Goal: Information Seeking & Learning: Find specific fact

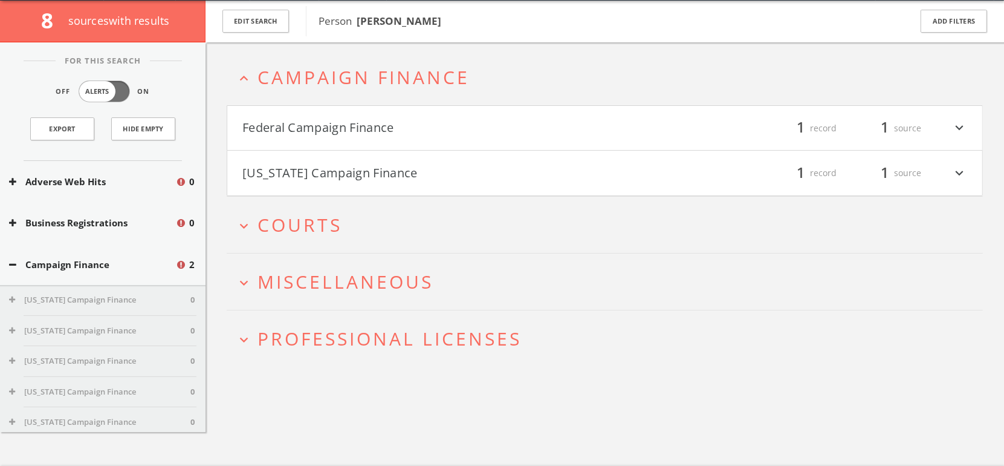
click at [348, 125] on button "Federal Campaign Finance" at bounding box center [423, 128] width 363 height 21
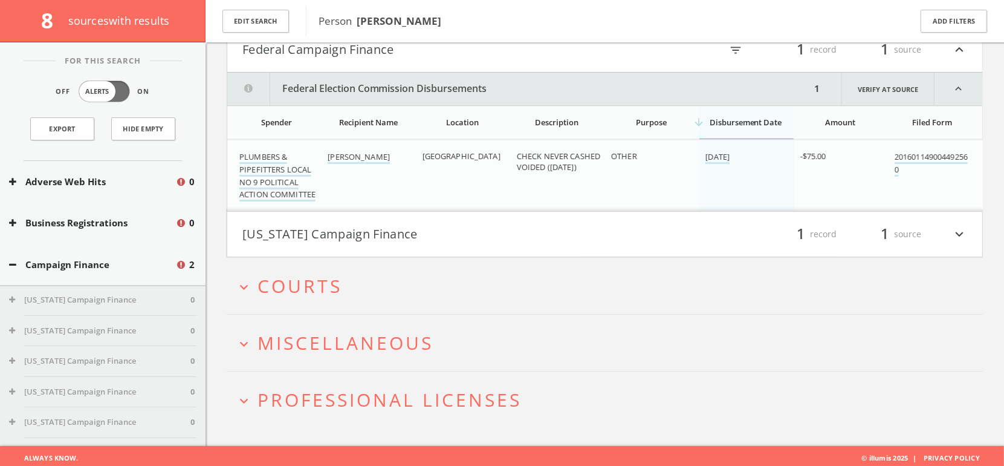
scroll to position [126, 0]
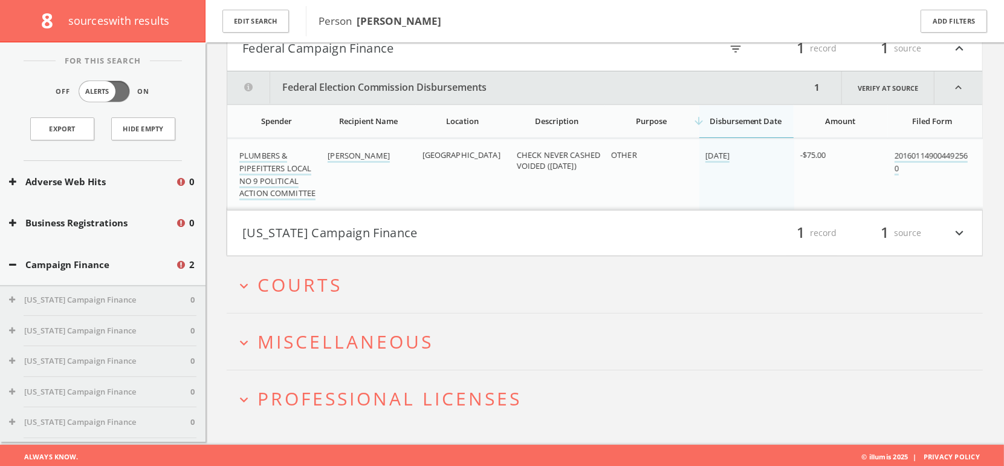
click at [370, 234] on button "[US_STATE] Campaign Finance" at bounding box center [423, 233] width 363 height 21
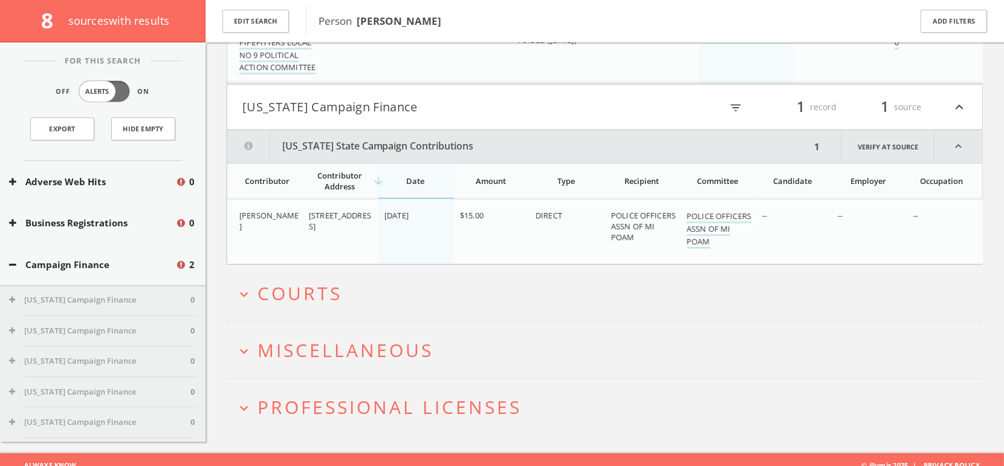
scroll to position [259, 0]
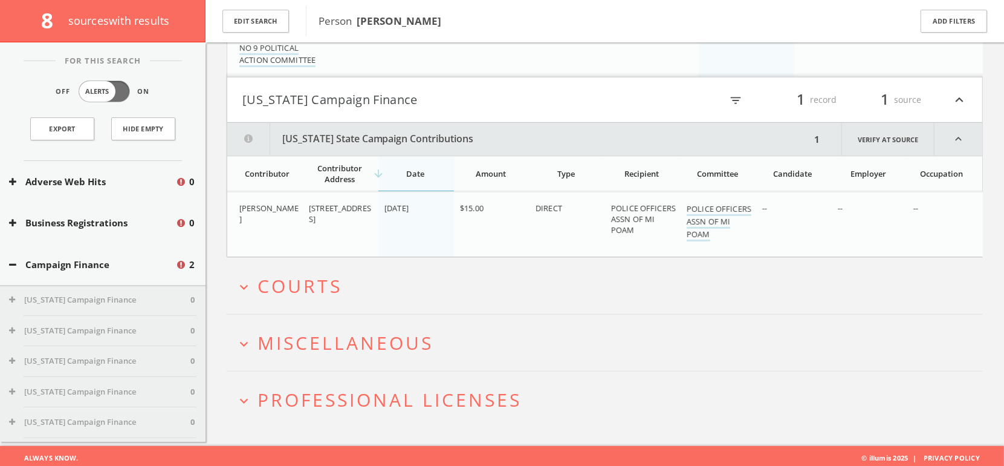
click at [354, 276] on button "expand_more Courts" at bounding box center [609, 286] width 747 height 20
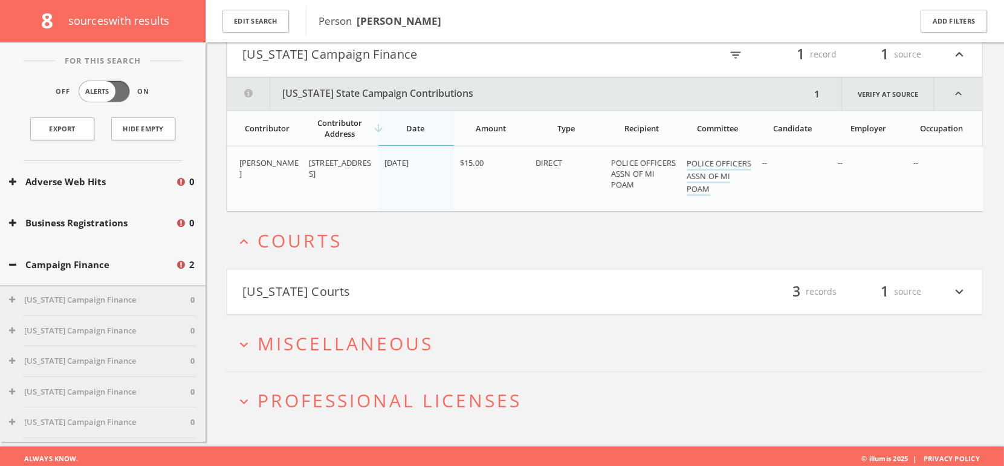
click at [354, 275] on h4 "Indiana Courts filter_list 3 records 1 source expand_more" at bounding box center [604, 291] width 755 height 45
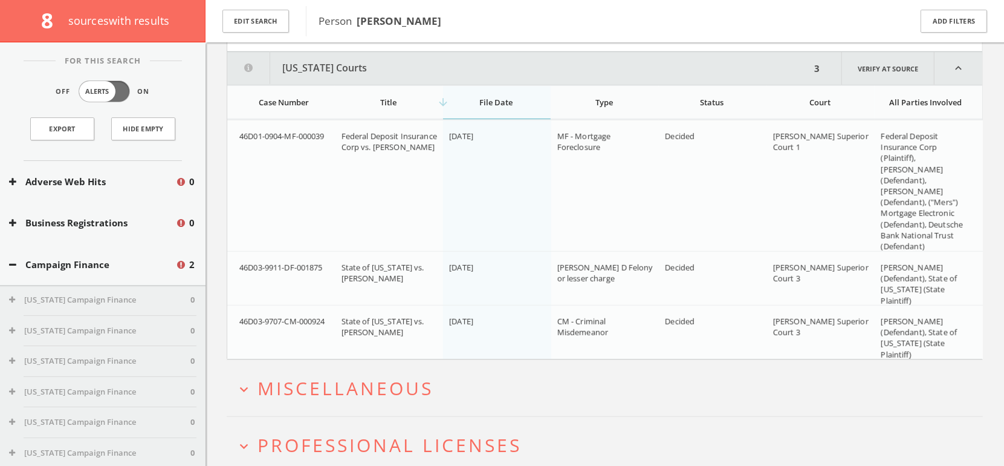
scroll to position [571, 0]
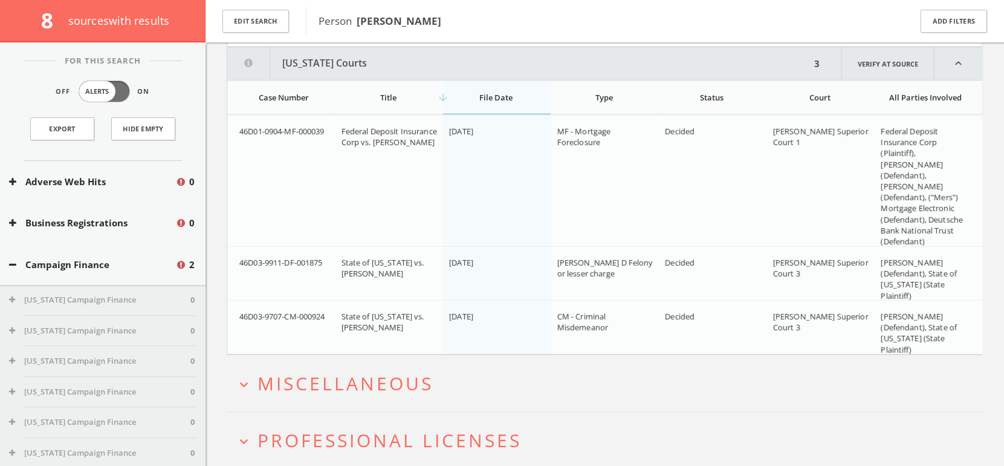
click at [336, 377] on span "Miscellaneous" at bounding box center [346, 383] width 176 height 25
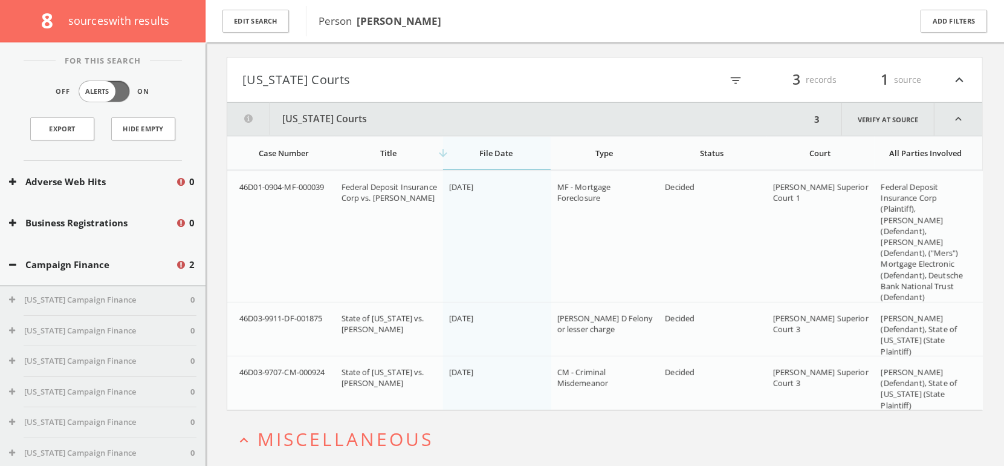
scroll to position [508, 0]
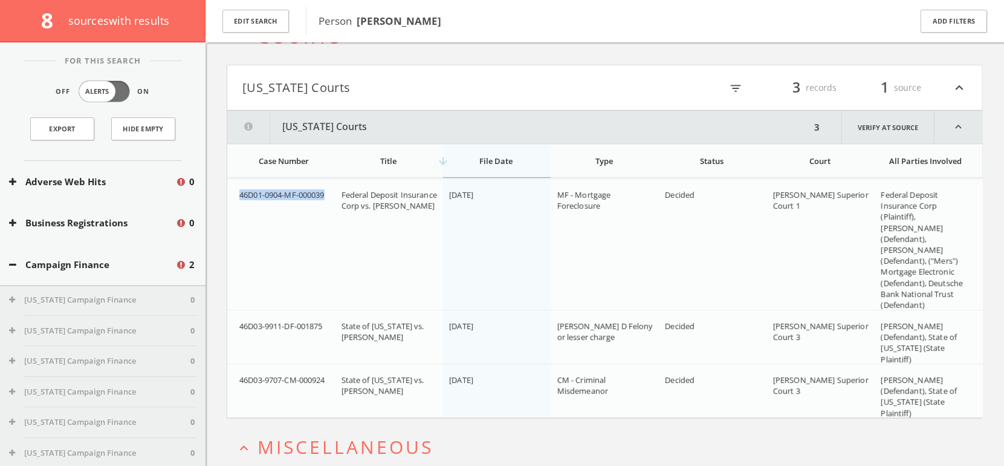
drag, startPoint x: 330, startPoint y: 189, endPoint x: 240, endPoint y: 190, distance: 89.5
click at [240, 190] on div "46D01-0904-MF-000039" at bounding box center [285, 194] width 93 height 11
copy span "46D01-0904-MF-000039"
click at [880, 126] on link "Verify at source" at bounding box center [888, 127] width 93 height 33
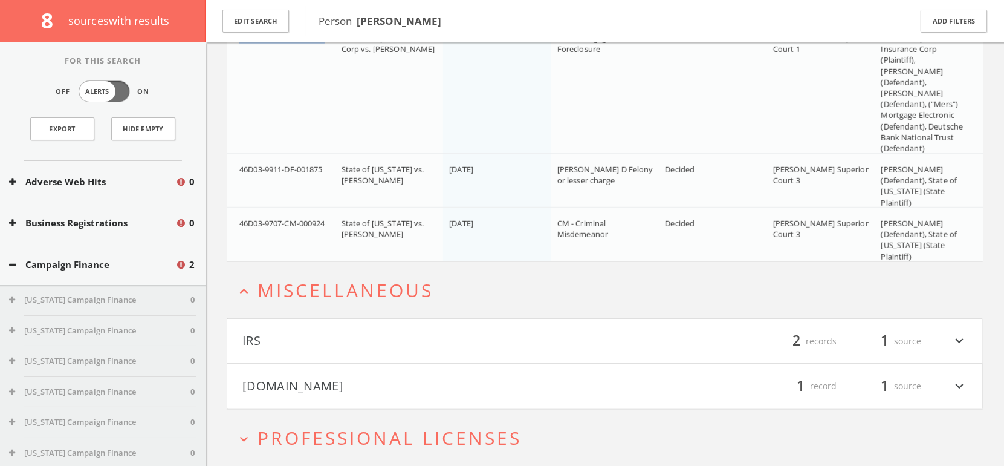
click at [296, 384] on button "[DOMAIN_NAME]" at bounding box center [423, 385] width 363 height 21
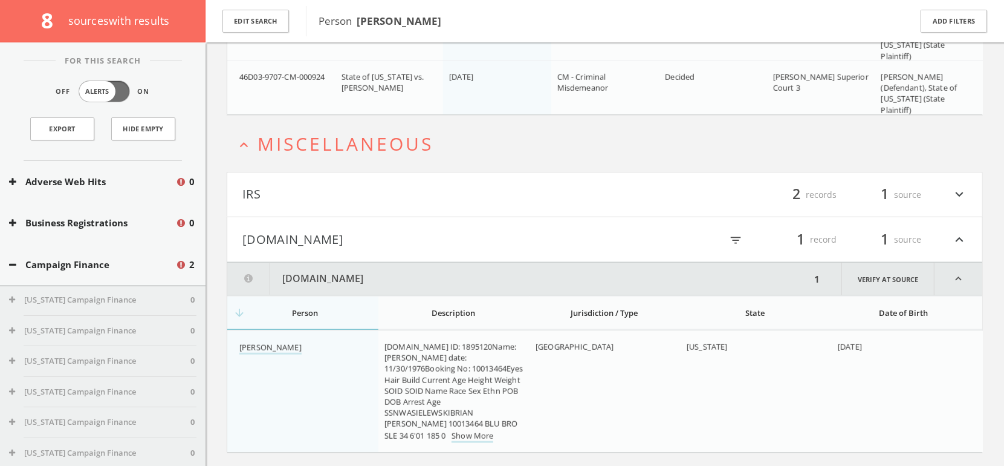
scroll to position [890, 0]
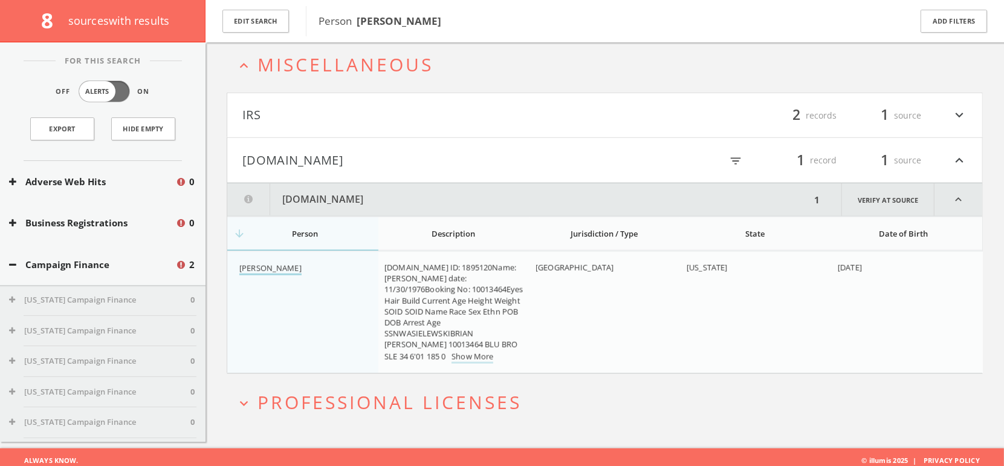
click at [302, 262] on link "Brian Matthew Wasielewski" at bounding box center [270, 268] width 62 height 13
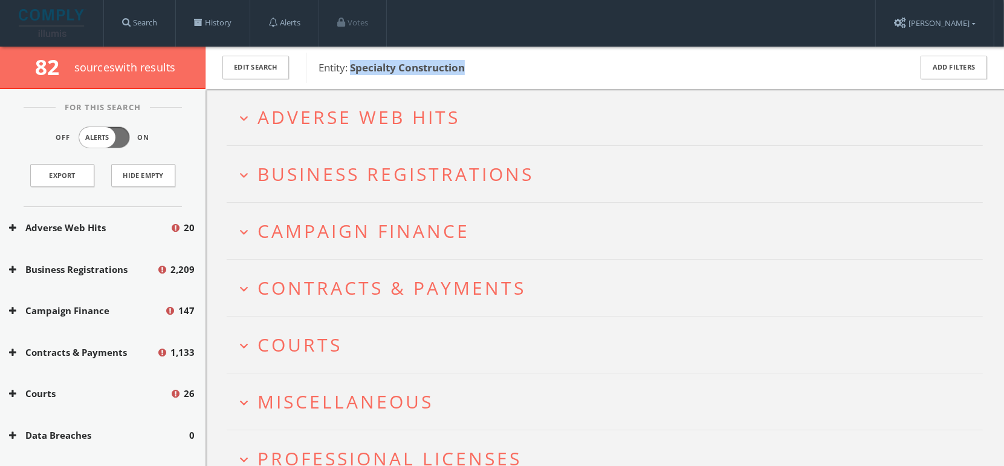
click at [324, 127] on span "Adverse Web Hits" at bounding box center [359, 117] width 203 height 25
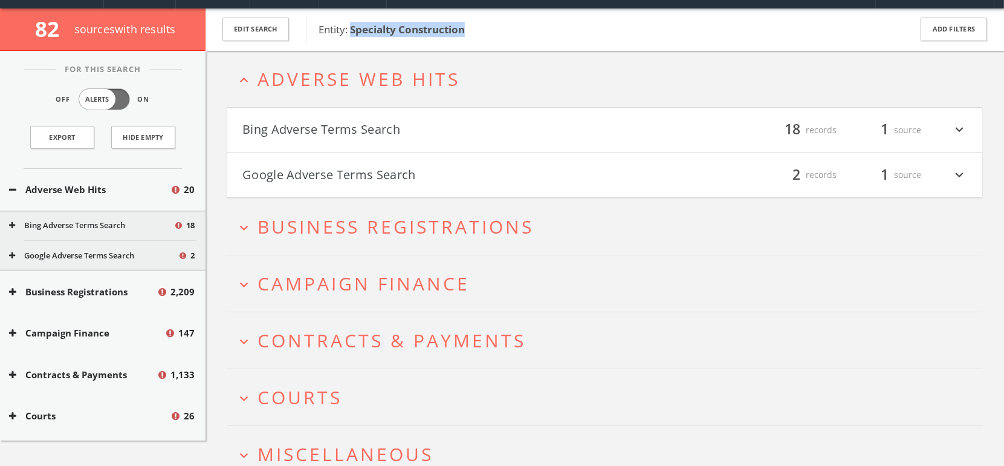
scroll to position [46, 0]
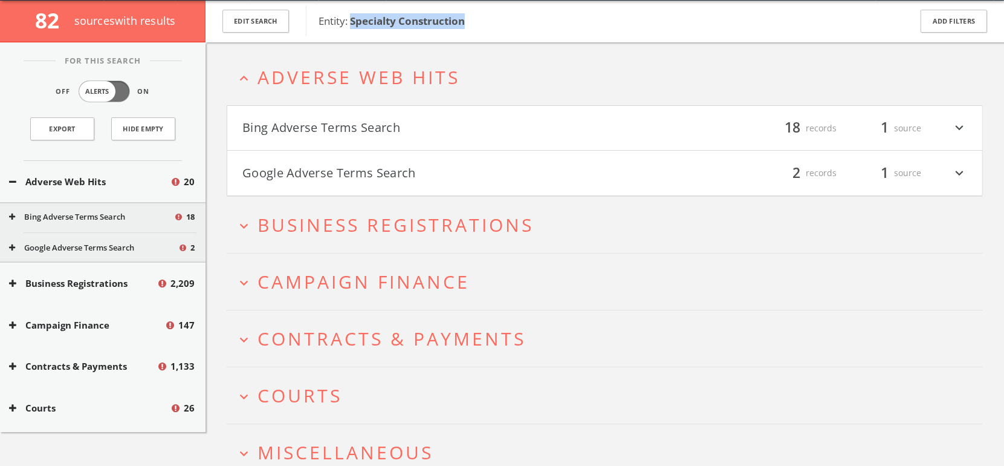
click at [729, 328] on button "expand_more Contracts & Payments" at bounding box center [609, 338] width 747 height 20
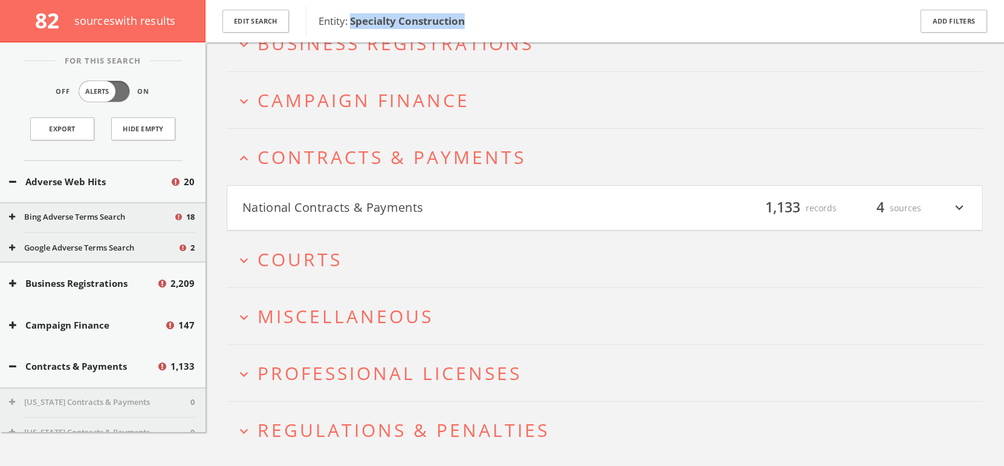
scroll to position [259, 0]
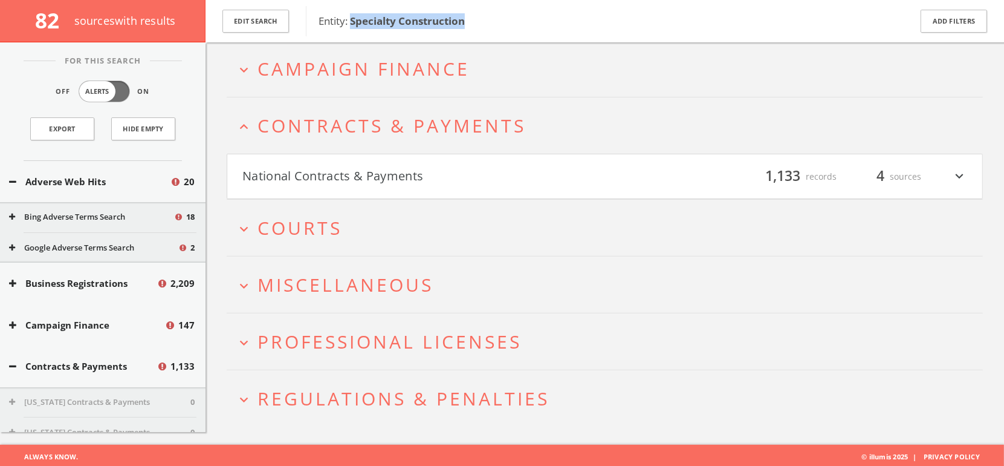
click at [521, 59] on button "expand_more Campaign Finance" at bounding box center [609, 69] width 747 height 20
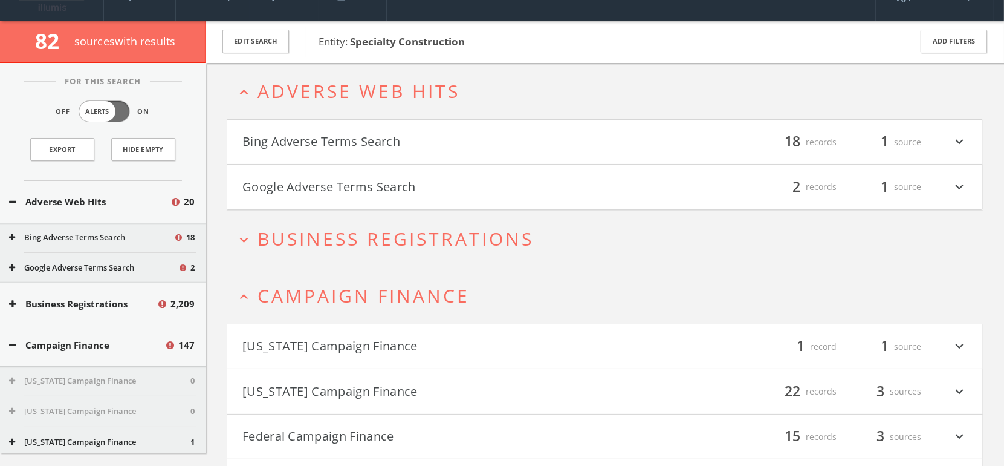
click at [487, 158] on h4 "Bing Adverse Terms Search filter_list 18 records 1 source expand_more" at bounding box center [604, 142] width 755 height 45
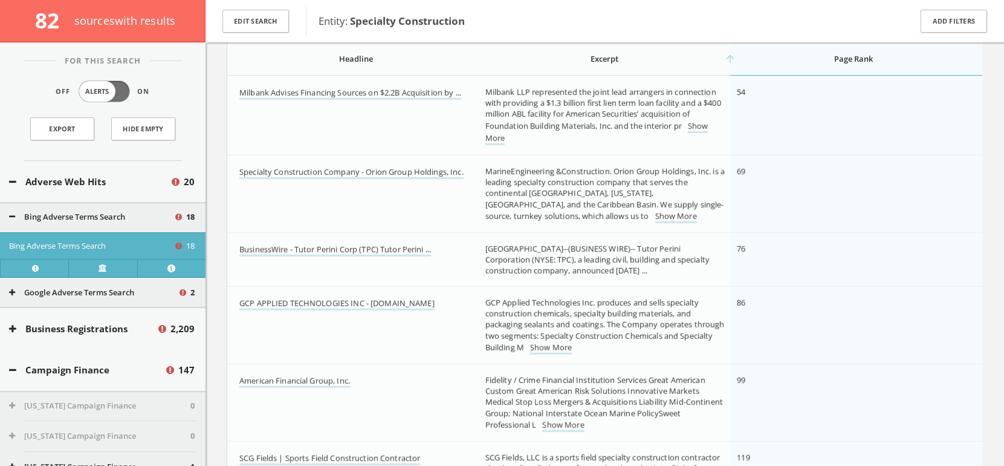
scroll to position [816, 0]
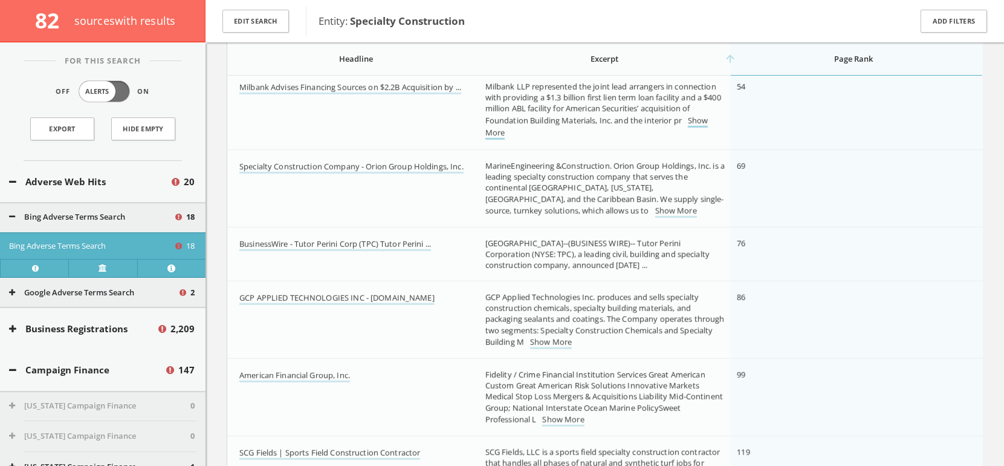
click at [700, 121] on link "Show More" at bounding box center [597, 127] width 223 height 25
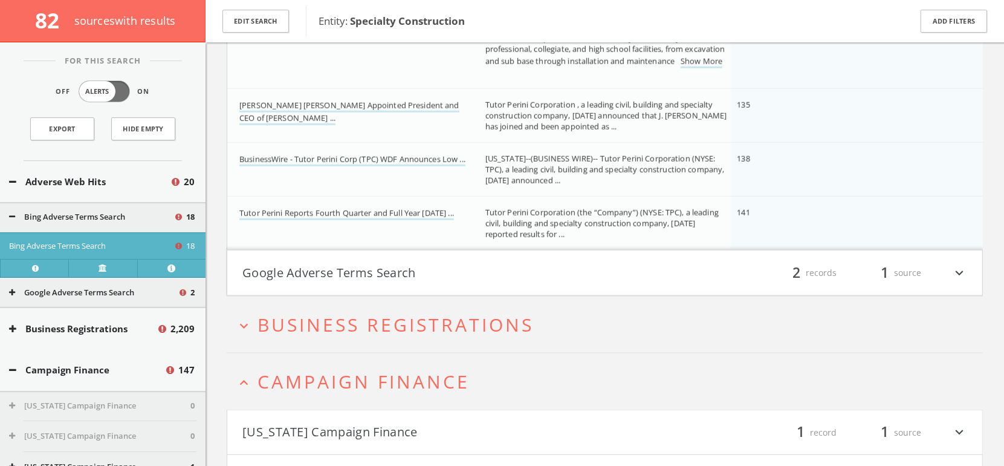
scroll to position [1186, 0]
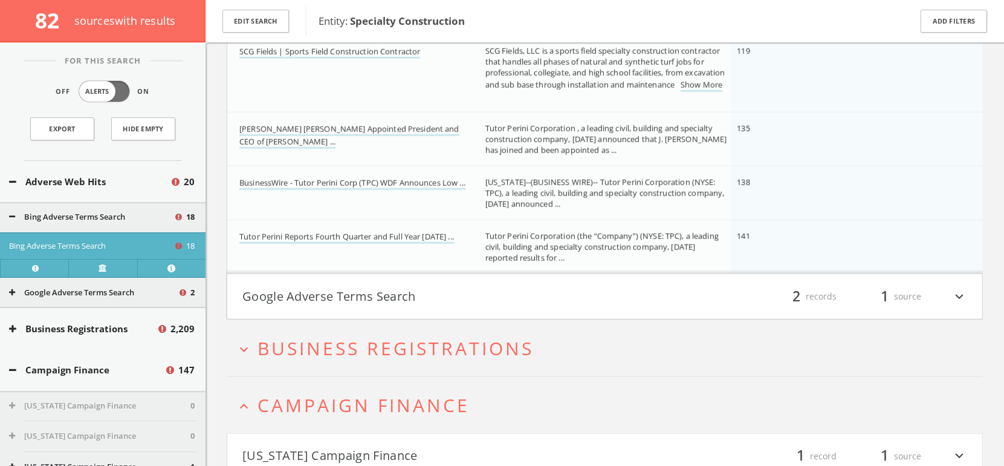
click at [288, 310] on h4 "Google Adverse Terms Search filter_list 2 records 1 source expand_more" at bounding box center [604, 296] width 755 height 45
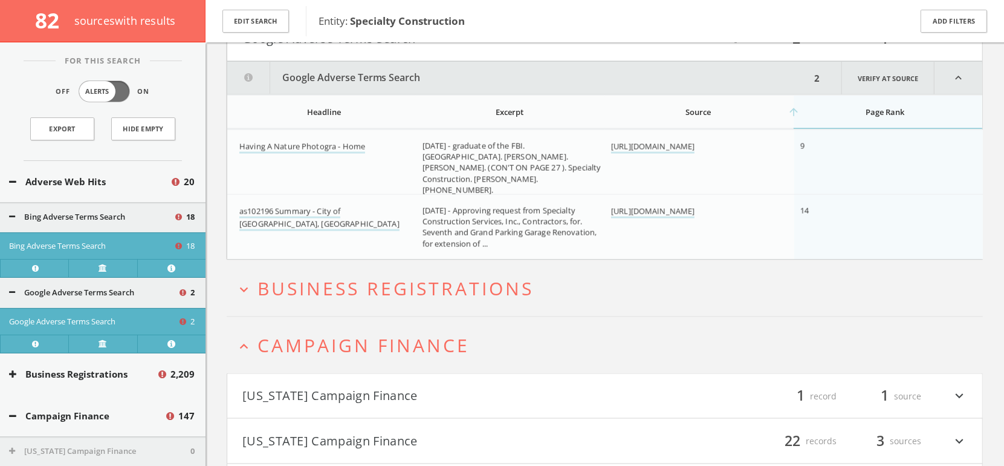
scroll to position [1441, 0]
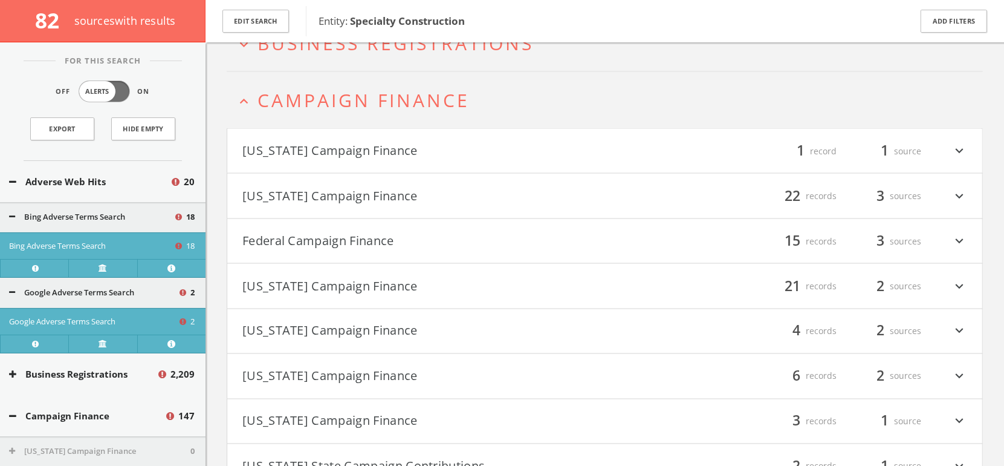
click at [291, 245] on button "Federal Campaign Finance" at bounding box center [423, 241] width 363 height 21
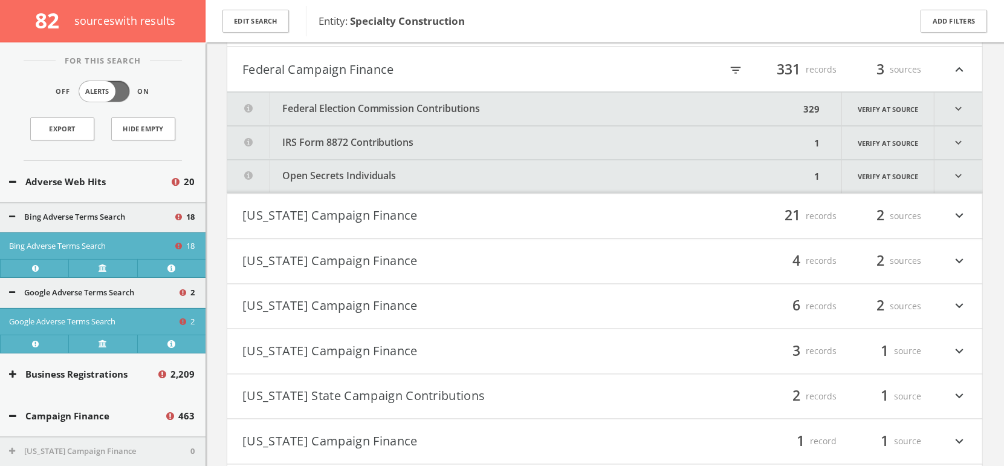
scroll to position [1861, 0]
click at [735, 66] on icon "filter_list" at bounding box center [735, 69] width 13 height 13
type input "o"
type input "duke"
click at [680, 343] on div "filter_list 3 records 1 source expand_more" at bounding box center [786, 350] width 363 height 21
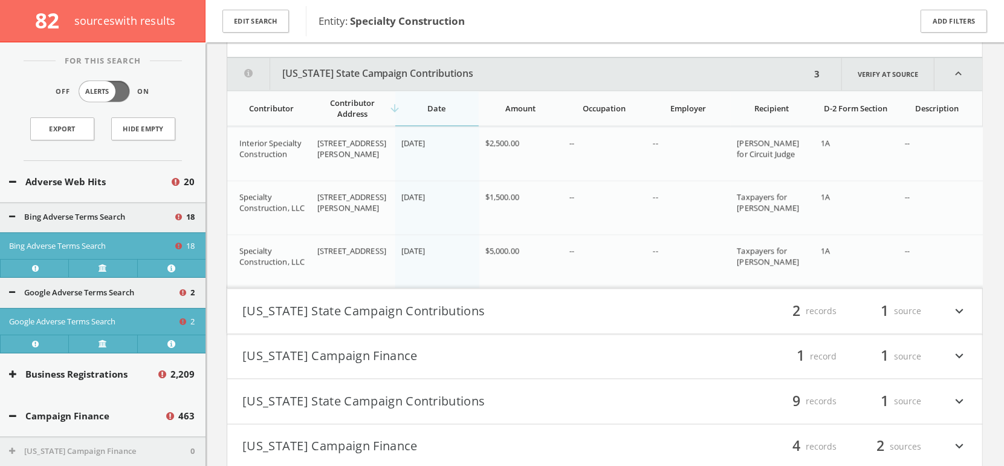
scroll to position [2185, 0]
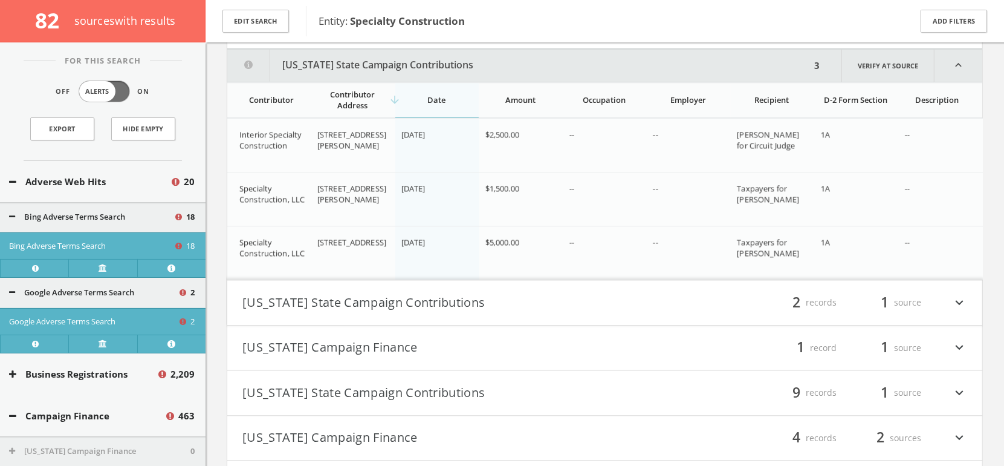
click at [611, 304] on div "filter_list 2 records 1 source expand_more" at bounding box center [786, 302] width 363 height 21
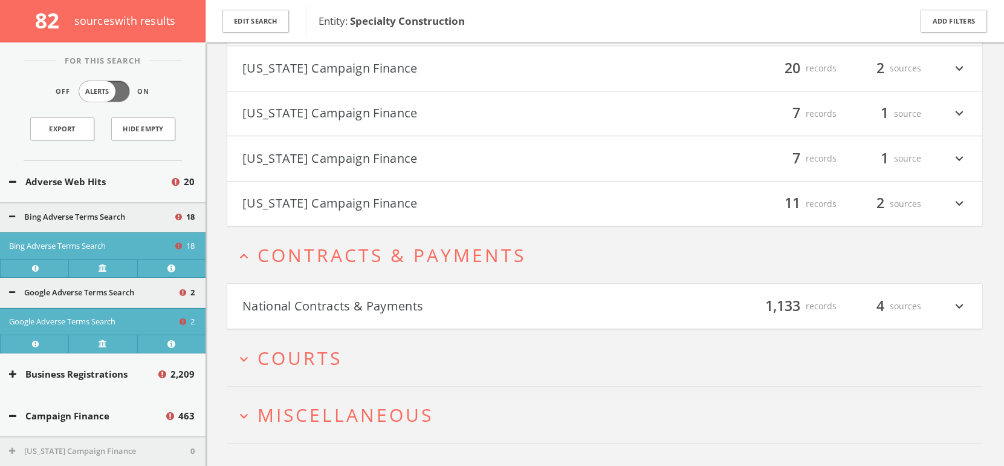
click at [599, 352] on button "expand_more Courts" at bounding box center [609, 358] width 747 height 20
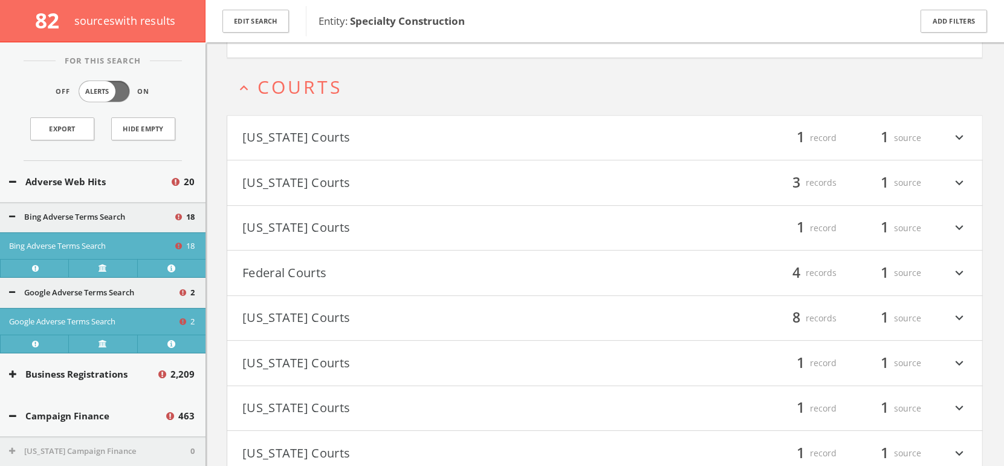
scroll to position [3231, 0]
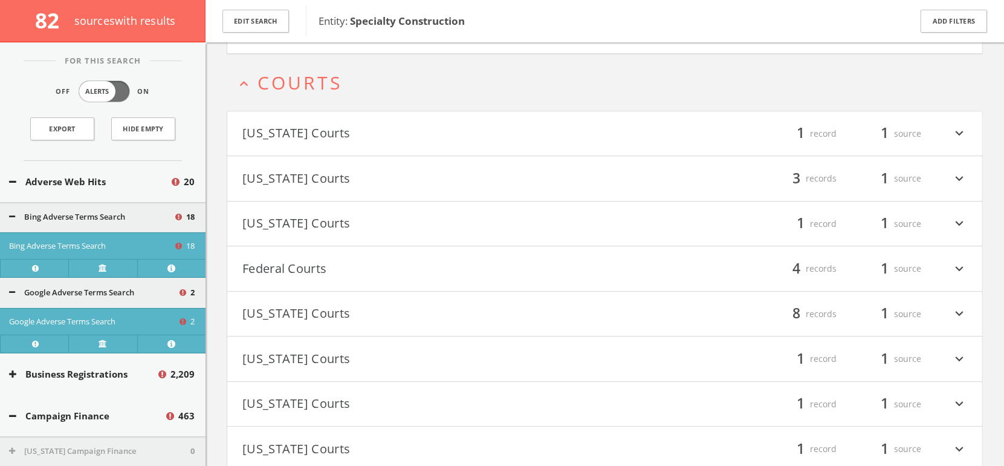
click at [441, 263] on button "Federal Courts" at bounding box center [423, 268] width 363 height 21
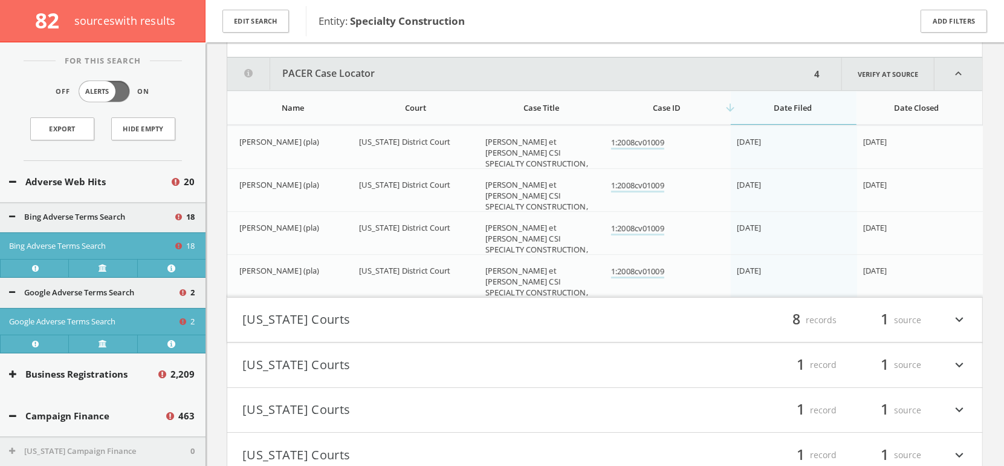
scroll to position [3467, 0]
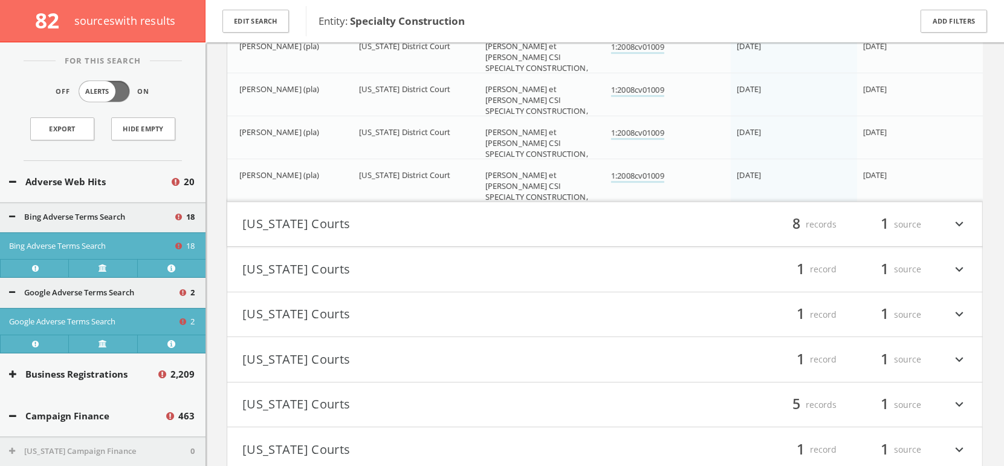
click at [441, 264] on button "[US_STATE] Courts" at bounding box center [423, 269] width 363 height 21
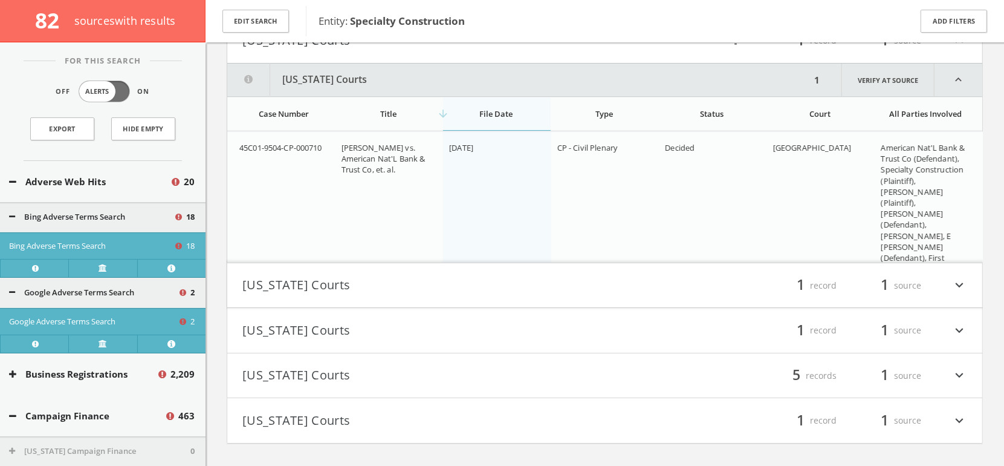
scroll to position [3795, 0]
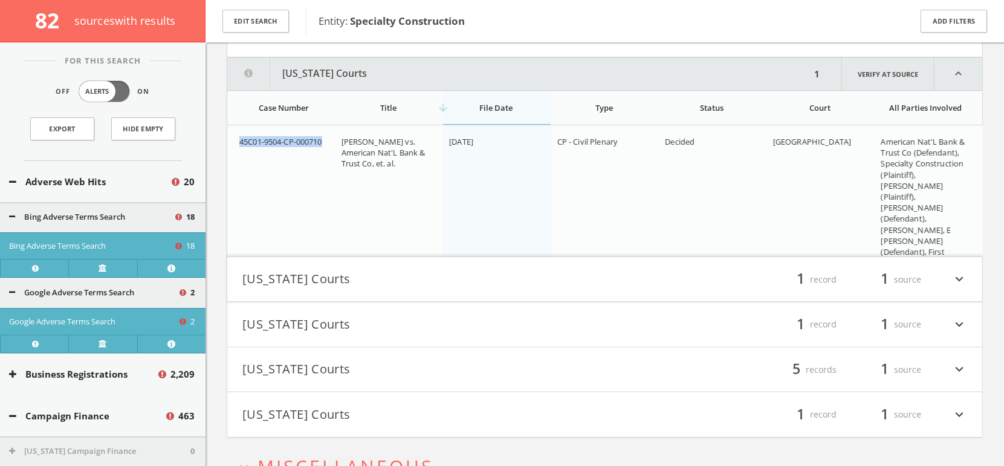
drag, startPoint x: 328, startPoint y: 125, endPoint x: 238, endPoint y: 130, distance: 90.2
click at [238, 130] on td "45C01-9504-CP-000710" at bounding box center [281, 207] width 108 height 164
copy span "45C01-9504-CP-000710"
click at [900, 58] on link "Verify at source" at bounding box center [888, 73] width 93 height 33
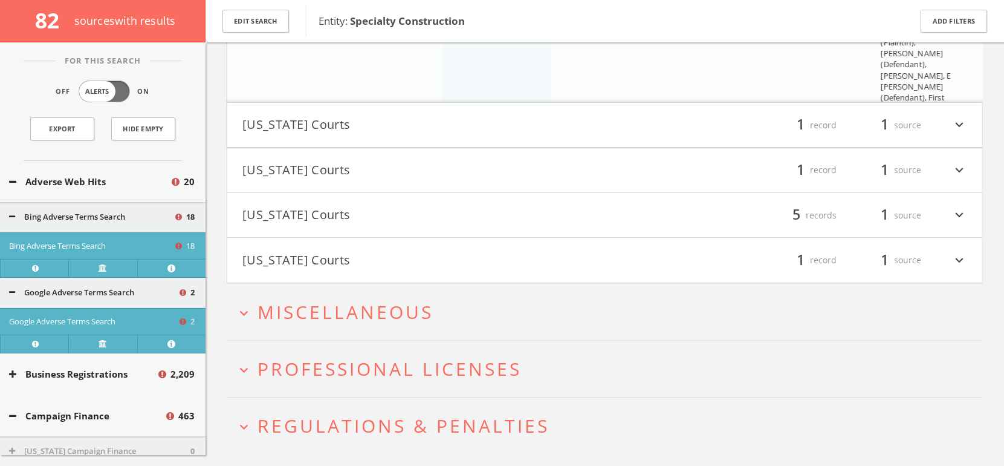
click at [403, 299] on span "Miscellaneous" at bounding box center [346, 311] width 176 height 25
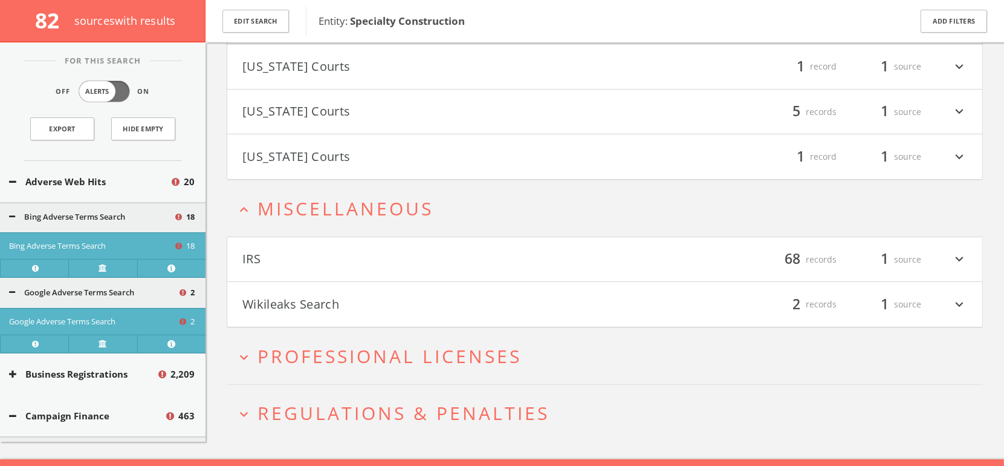
click at [403, 298] on h4 "Wikileaks Search filter_list 2 records 1 source expand_more" at bounding box center [604, 304] width 755 height 45
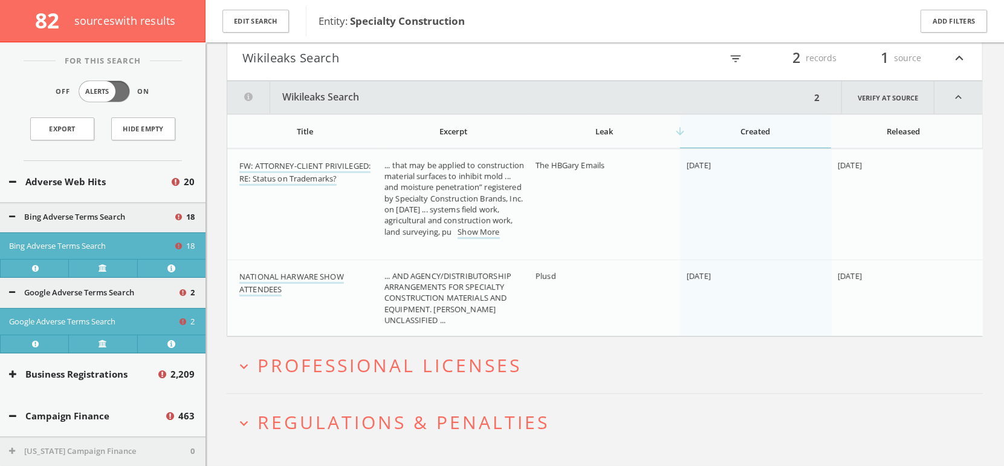
scroll to position [4307, 0]
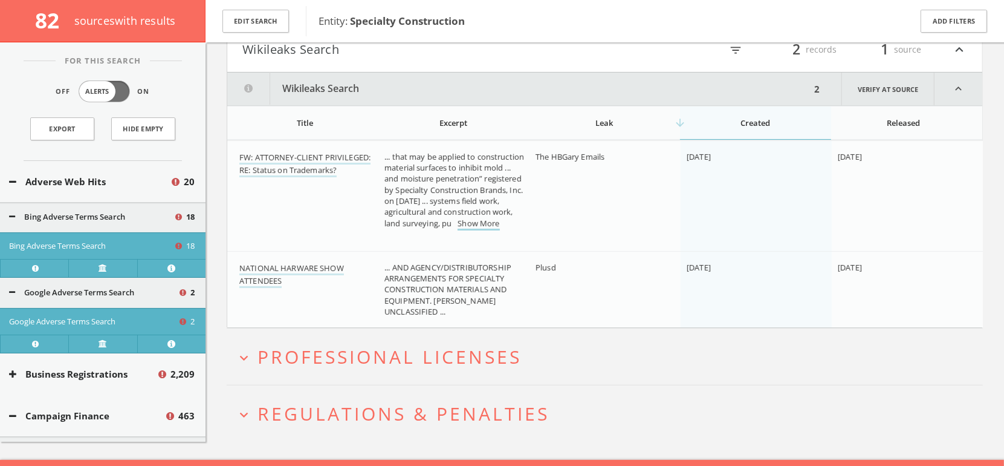
click at [492, 221] on link "Show More" at bounding box center [479, 224] width 42 height 13
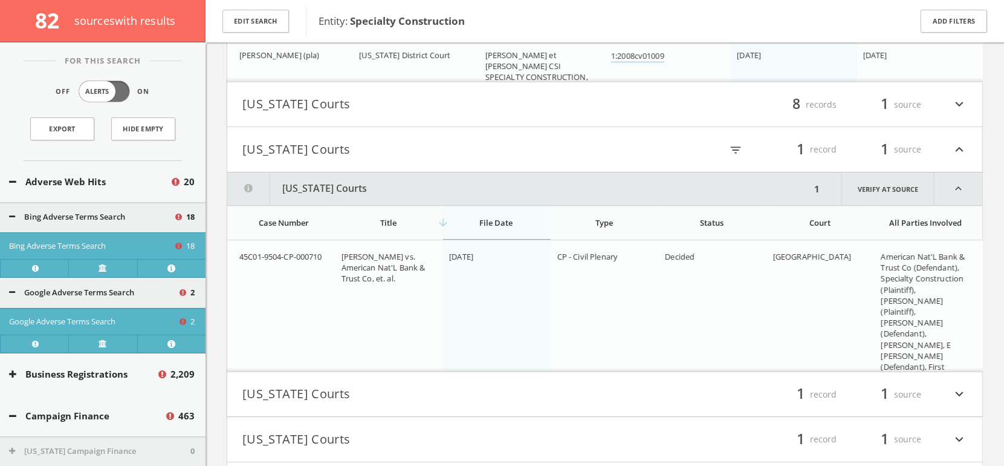
scroll to position [3681, 0]
click at [427, 172] on button "[US_STATE] Courts" at bounding box center [518, 187] width 583 height 33
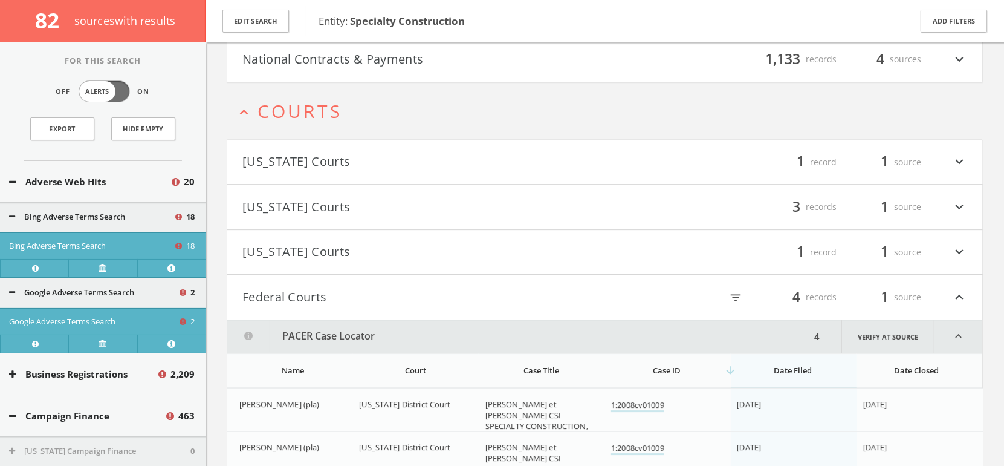
scroll to position [4155, 0]
